Goal: Task Accomplishment & Management: Complete application form

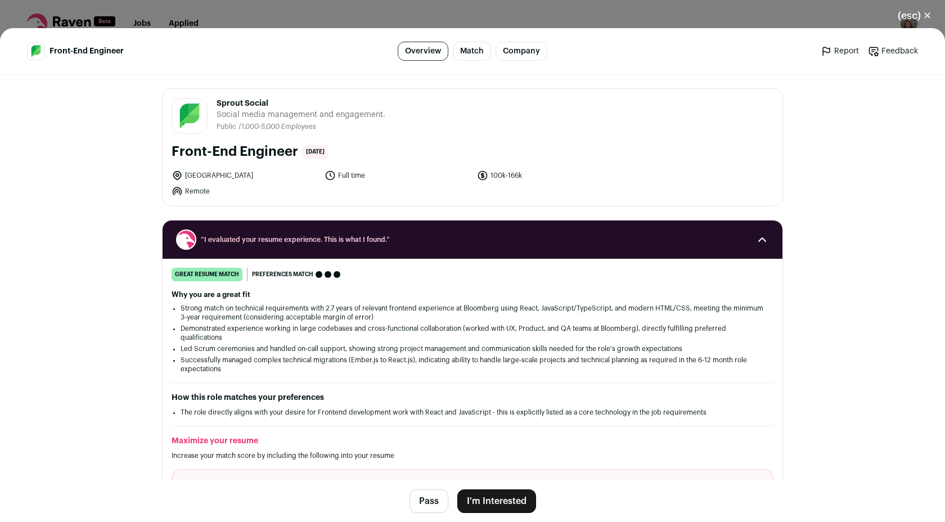
click at [507, 504] on button "I'm Interested" at bounding box center [496, 501] width 79 height 24
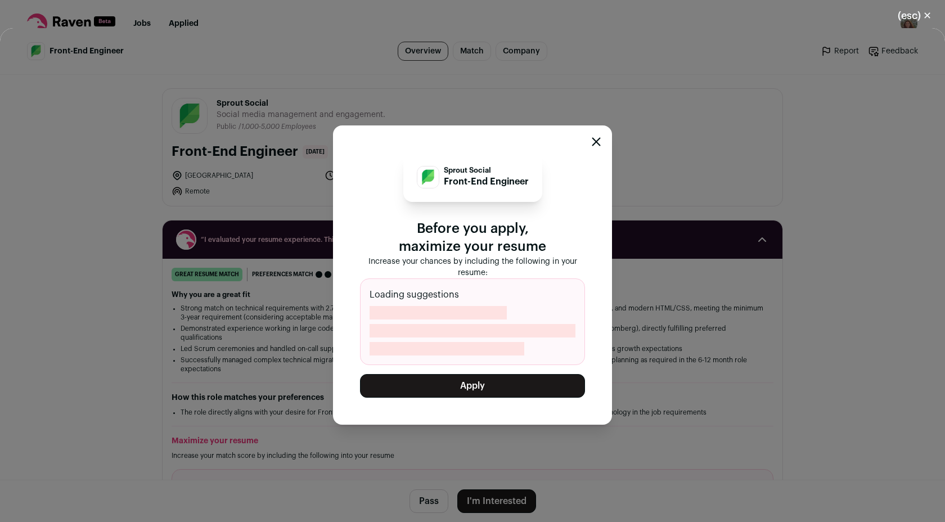
click at [474, 390] on button "Apply" at bounding box center [472, 386] width 225 height 24
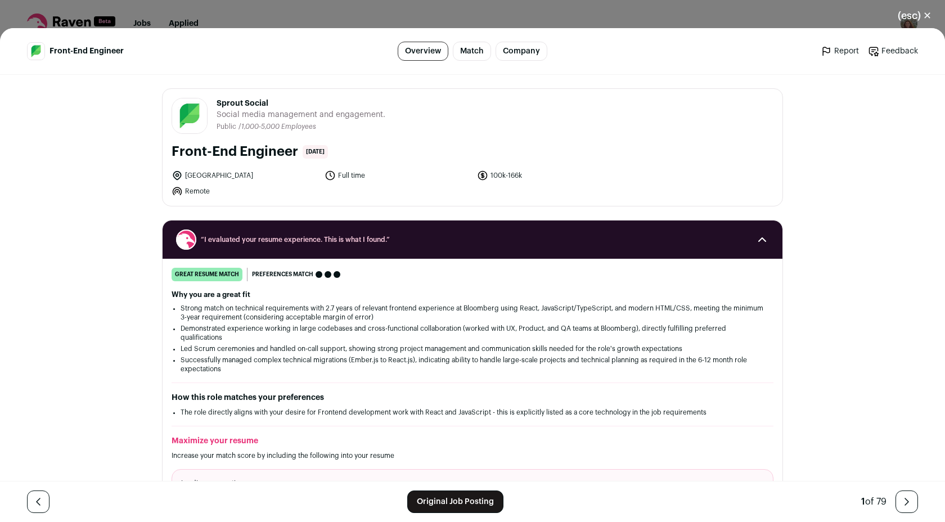
click at [899, 15] on button "(esc) ✕" at bounding box center [914, 15] width 61 height 25
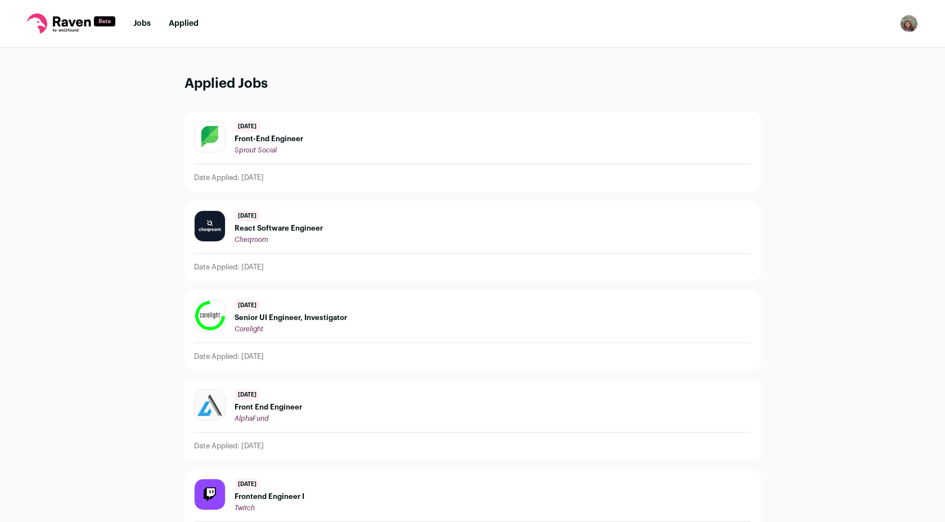
click at [137, 23] on link "Jobs" at bounding box center [141, 24] width 17 height 8
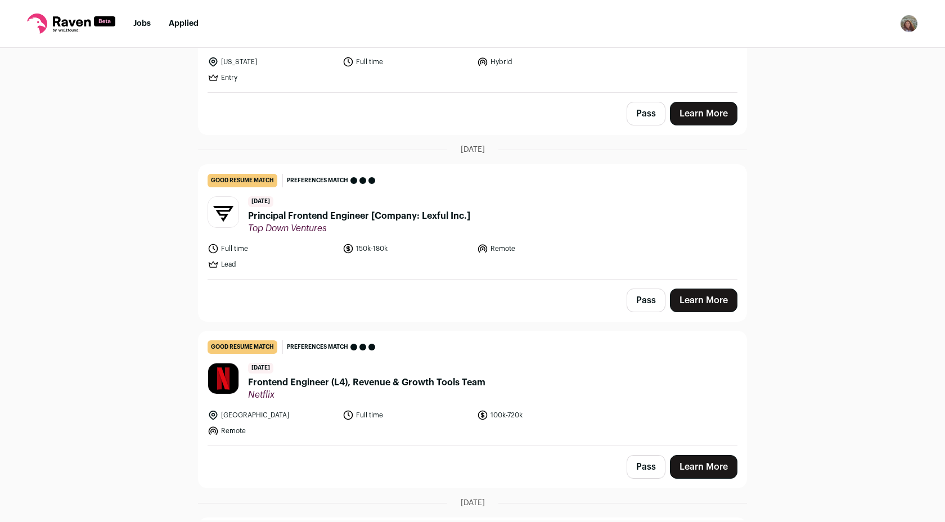
scroll to position [870, 0]
